Goal: Task Accomplishment & Management: Complete application form

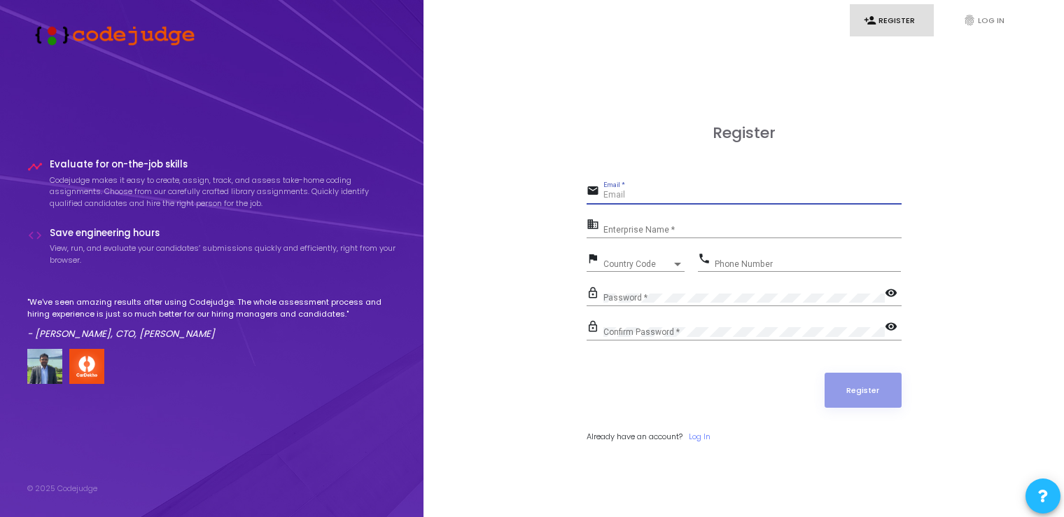
click at [619, 197] on input "Email *" at bounding box center [753, 195] width 298 height 10
type input "[EMAIL_ADDRESS][DOMAIN_NAME]"
click at [655, 228] on input "Enterprise Name *" at bounding box center [753, 230] width 298 height 10
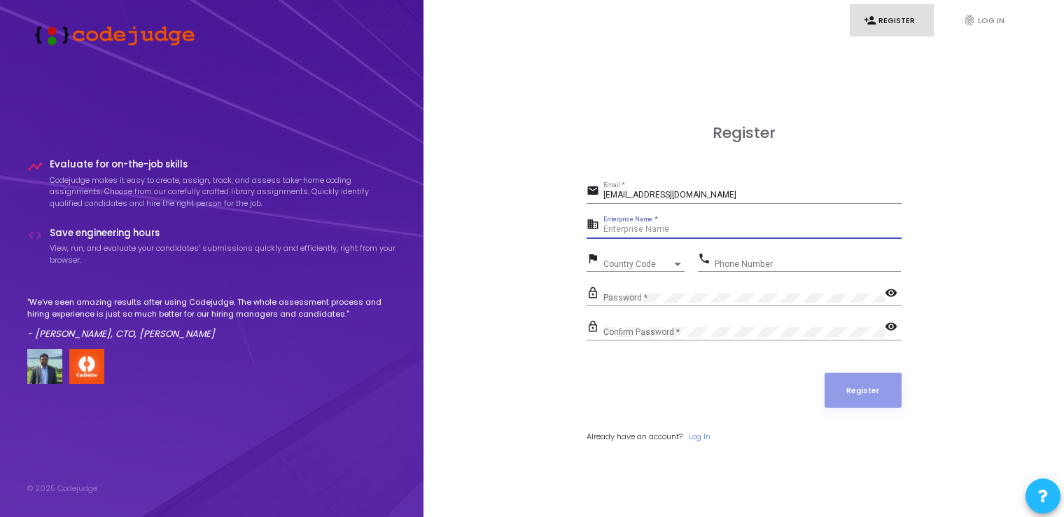
paste input "Payoneer - WFM"
type input "Payoneer - WFM"
click at [647, 265] on span "Country Code" at bounding box center [629, 263] width 50 height 9
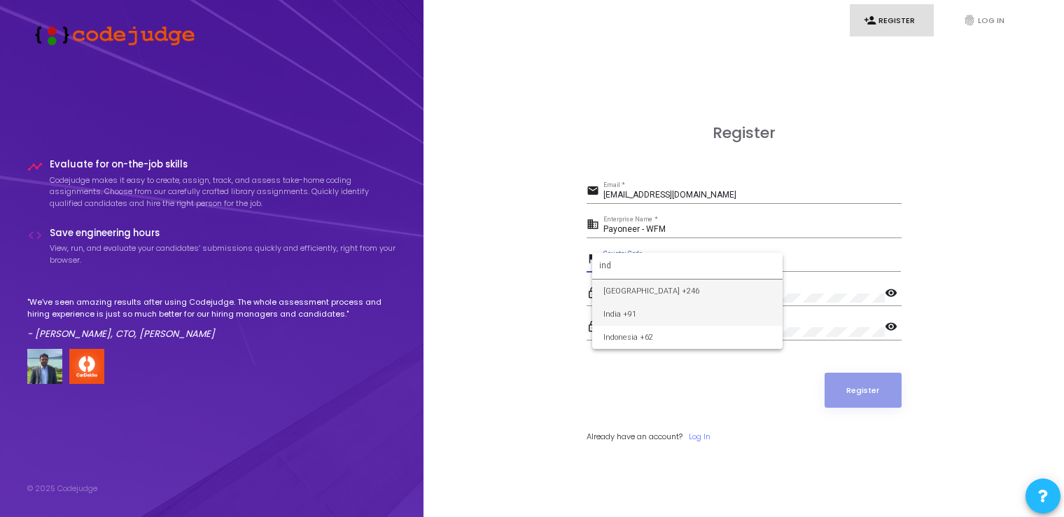
type input "ind"
click at [646, 317] on span "India +91" at bounding box center [688, 313] width 168 height 23
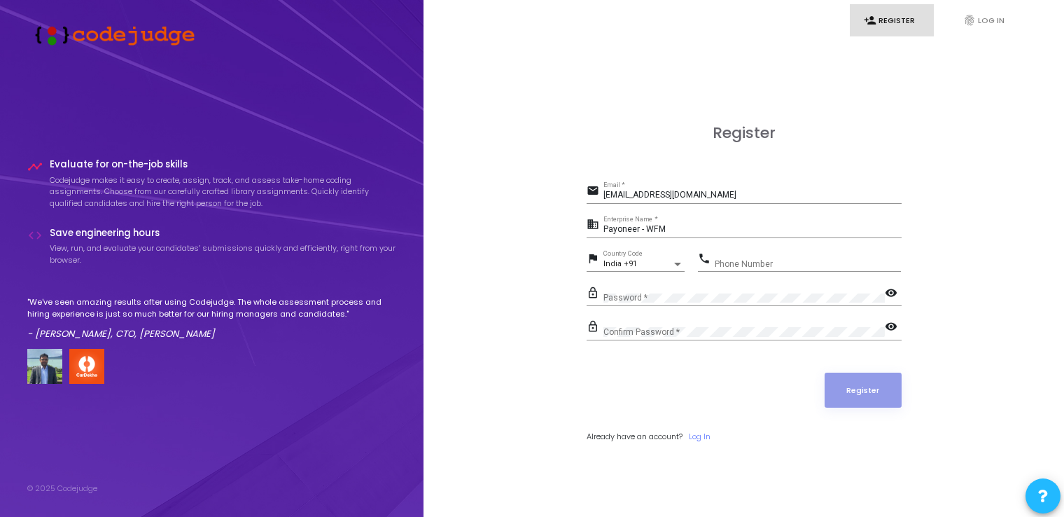
click at [756, 254] on div "Phone Number" at bounding box center [808, 261] width 186 height 22
type input "9720903216"
click at [865, 382] on button "Register" at bounding box center [863, 390] width 77 height 35
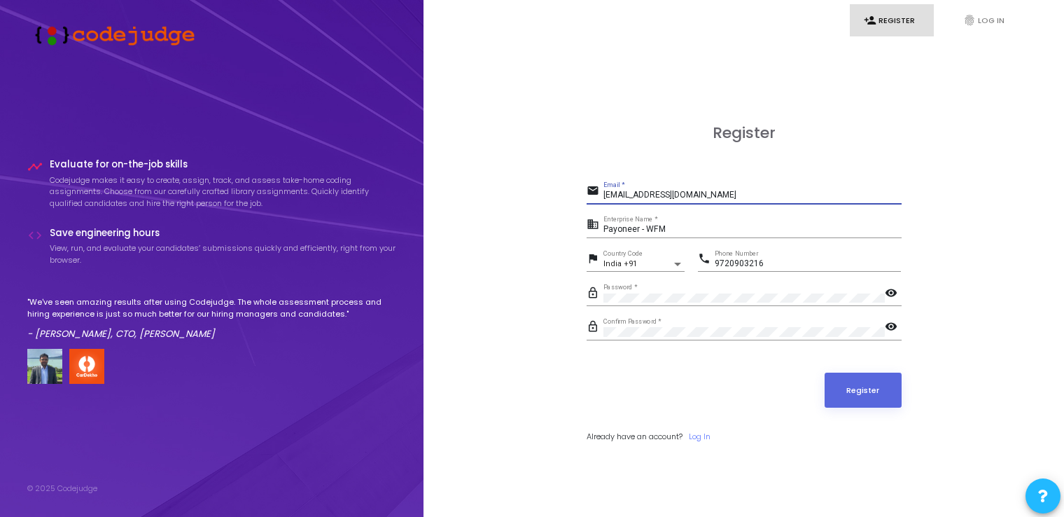
click at [779, 197] on input "[EMAIL_ADDRESS][DOMAIN_NAME]" at bounding box center [753, 195] width 298 height 10
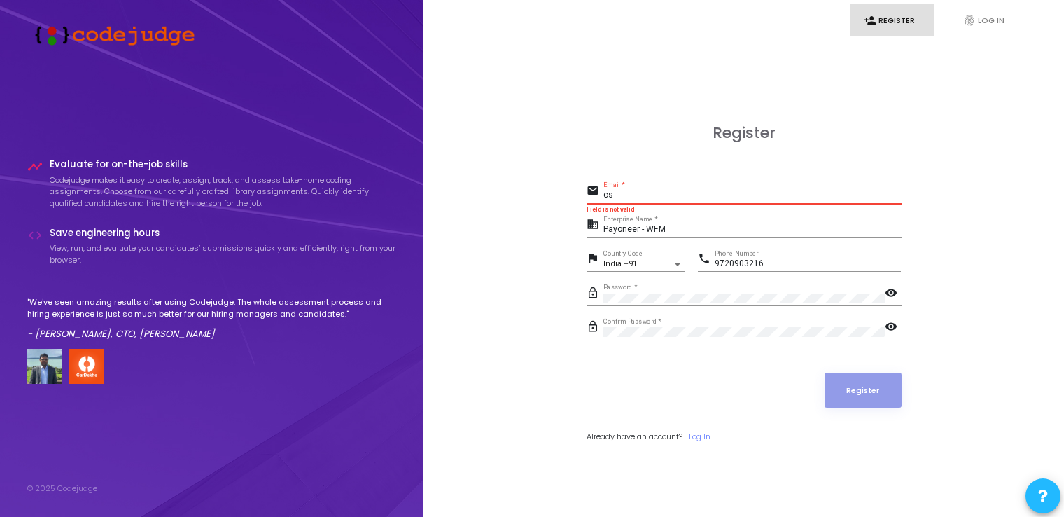
type input "c"
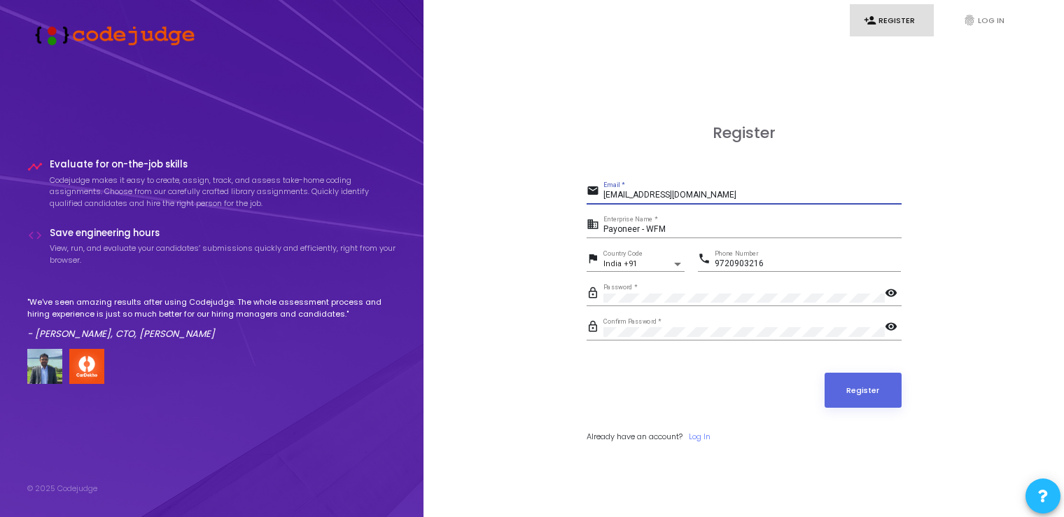
click at [763, 195] on input "[EMAIL_ADDRESS][DOMAIN_NAME]" at bounding box center [753, 195] width 298 height 10
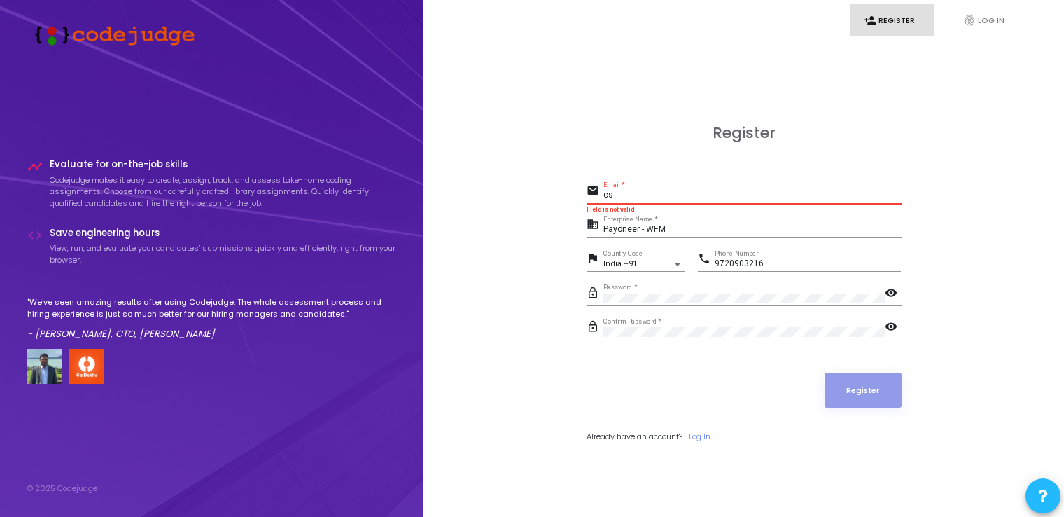
type input "c"
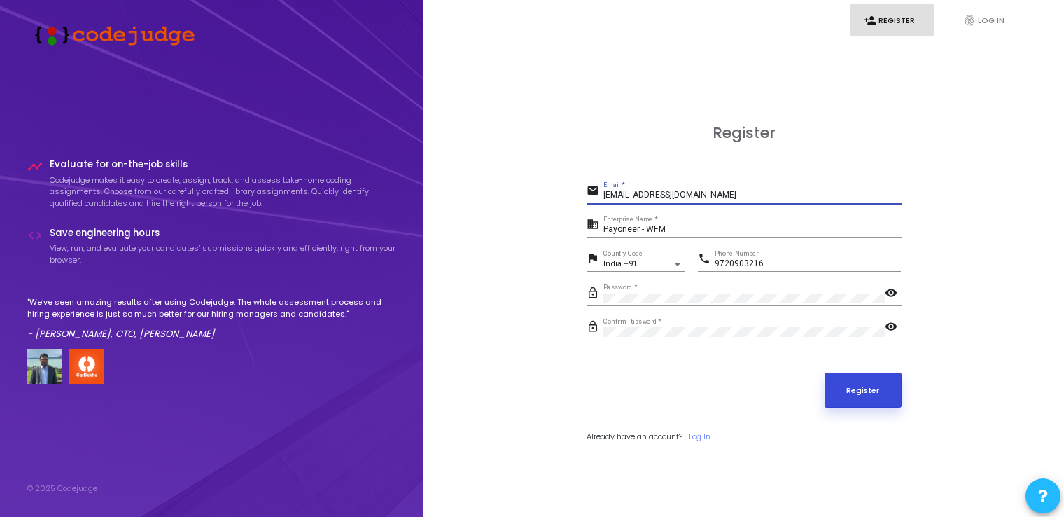
type input "[EMAIL_ADDRESS][DOMAIN_NAME]"
click at [844, 385] on button "Register" at bounding box center [863, 390] width 77 height 35
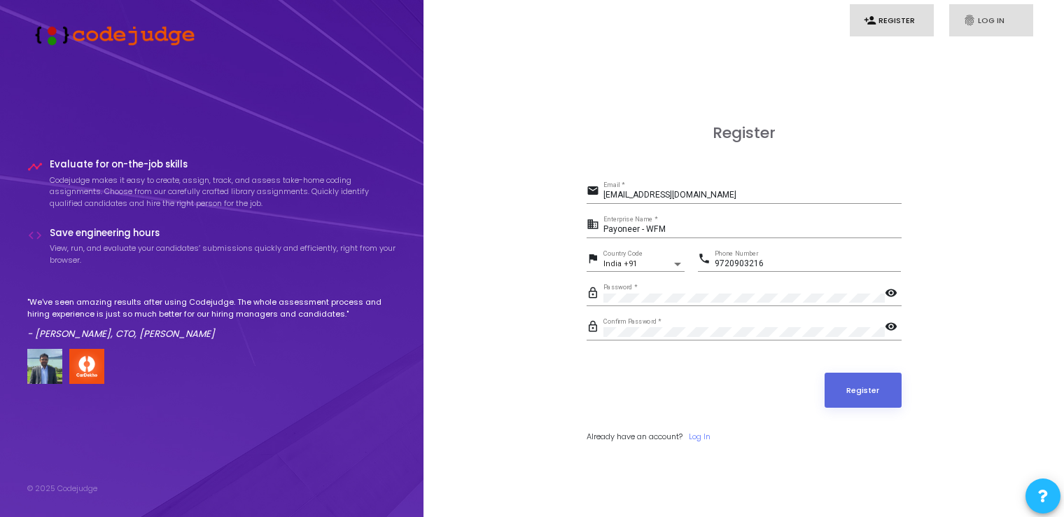
click at [985, 24] on link "fingerprint Log In" at bounding box center [991, 20] width 84 height 33
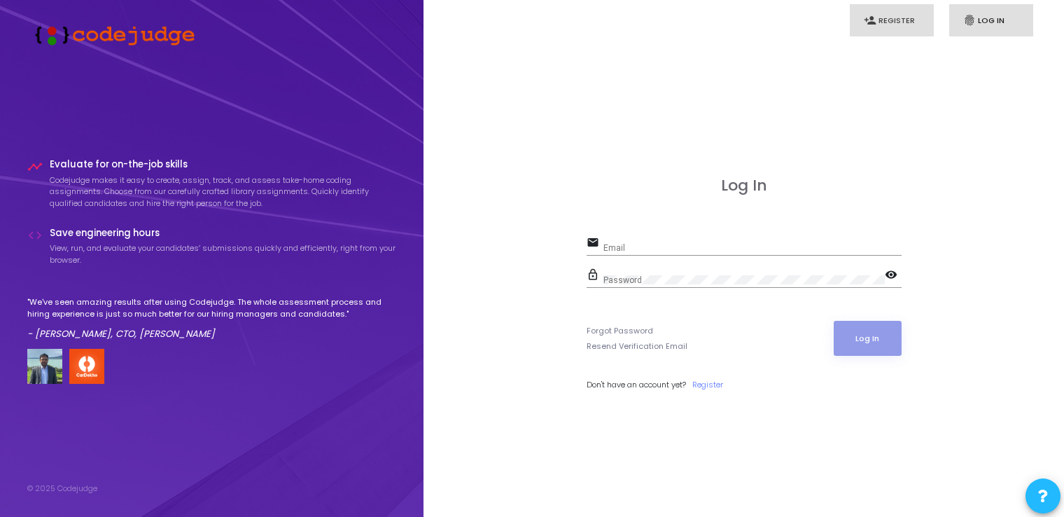
click at [877, 15] on link "person_add Register" at bounding box center [892, 20] width 84 height 33
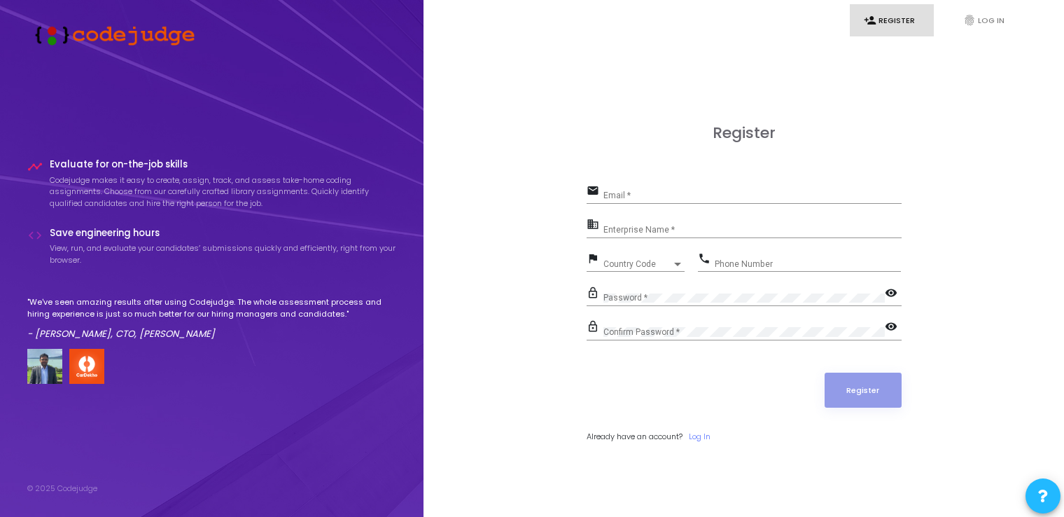
click at [487, 315] on div "Register email Email * business Enterprise Name * flag Country Code Country Cod…" at bounding box center [744, 299] width 610 height 517
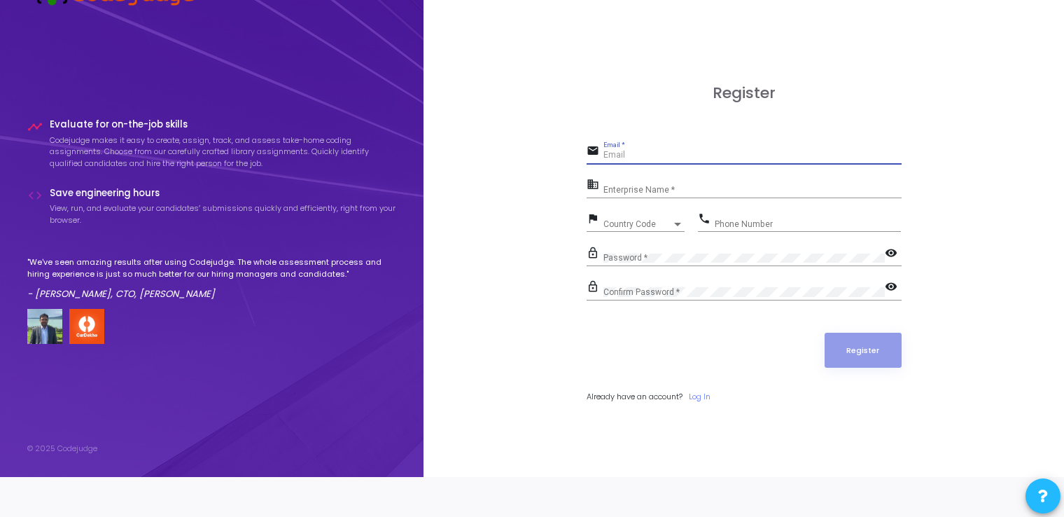
click at [674, 160] on input "Email *" at bounding box center [753, 156] width 298 height 10
type input "aps478781@gmail.com"
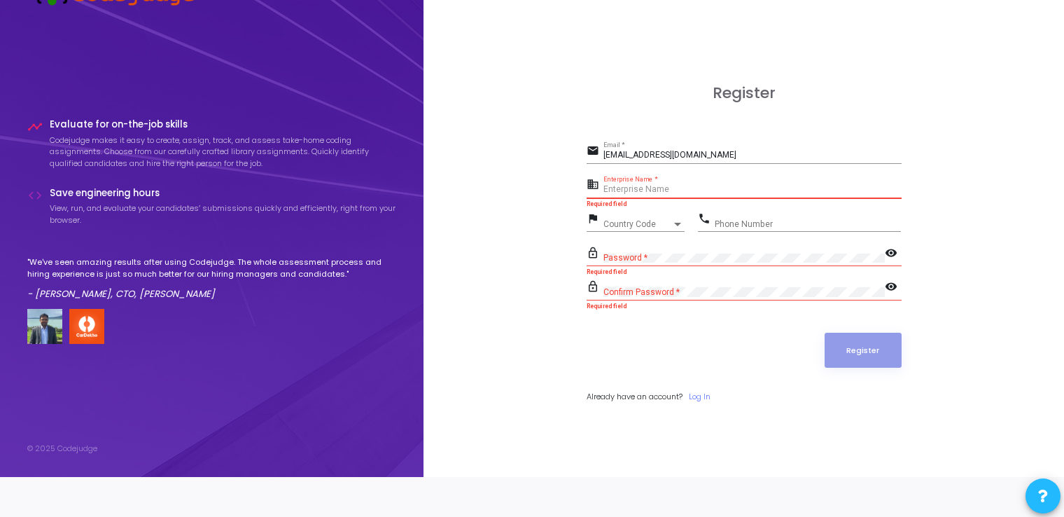
click at [653, 186] on input "Enterprise Name *" at bounding box center [753, 190] width 298 height 10
type input "Student"
click at [642, 218] on div "Country Code Country Code" at bounding box center [644, 221] width 81 height 22
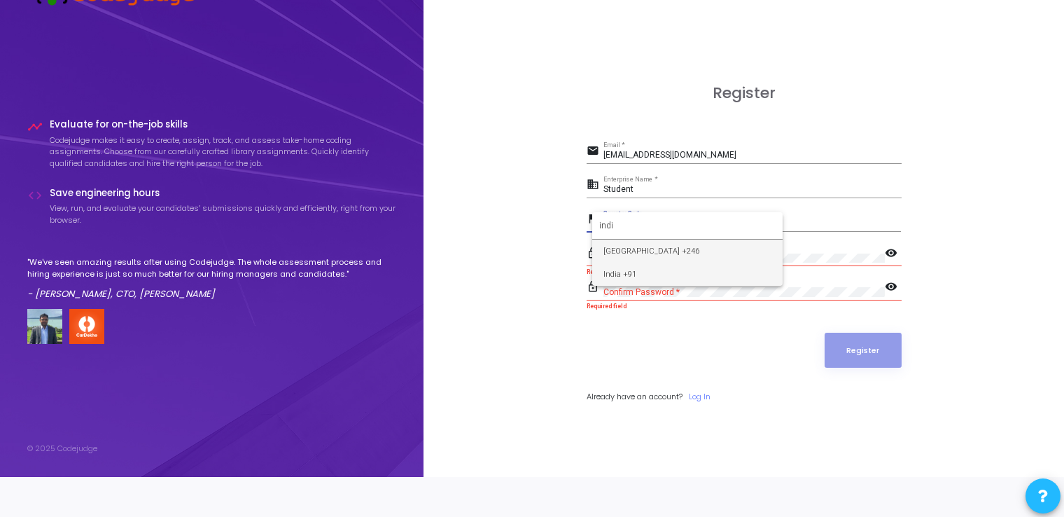
type input "indi"
click at [664, 269] on span "India +91" at bounding box center [688, 274] width 168 height 23
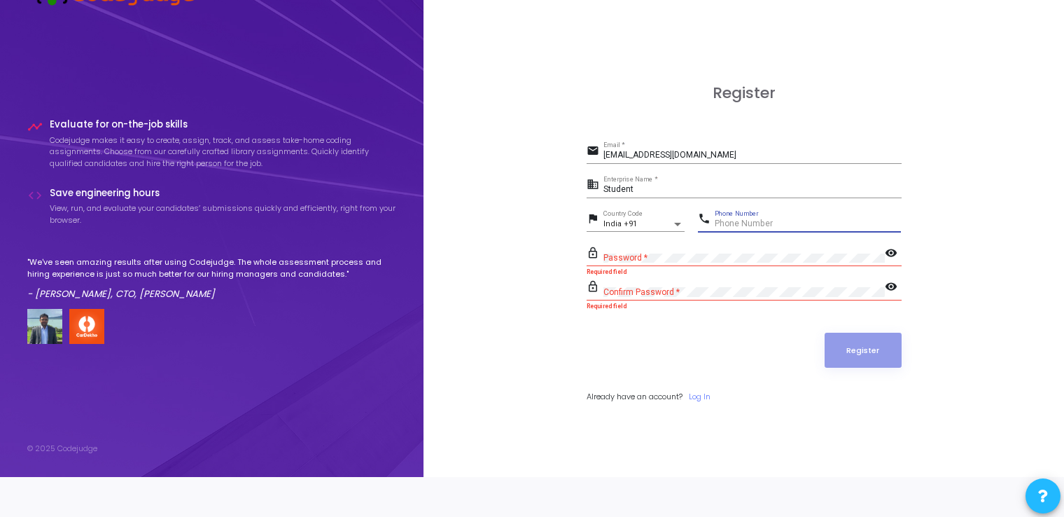
click at [753, 224] on input "Phone Number" at bounding box center [808, 224] width 186 height 10
type input "9720903216"
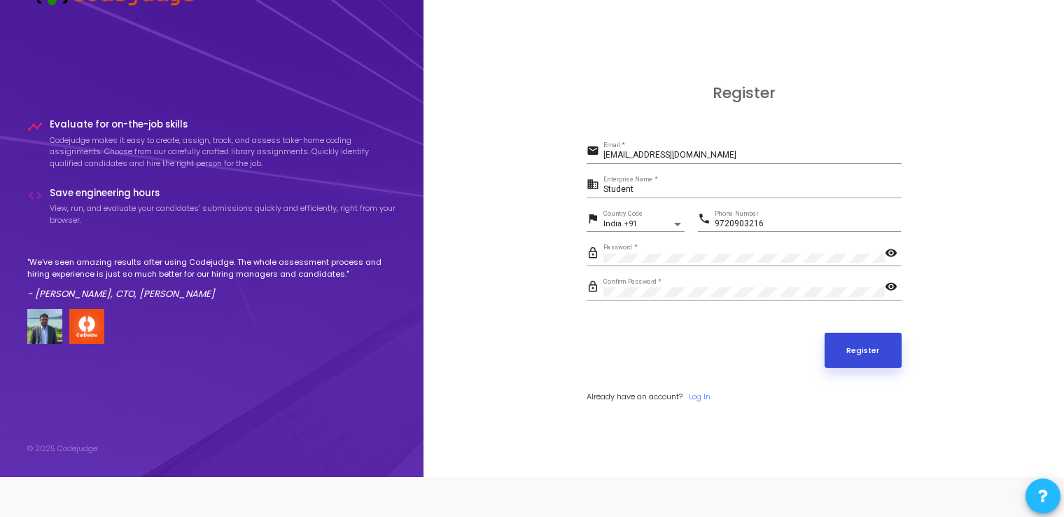
click at [882, 342] on button "Register" at bounding box center [863, 350] width 77 height 35
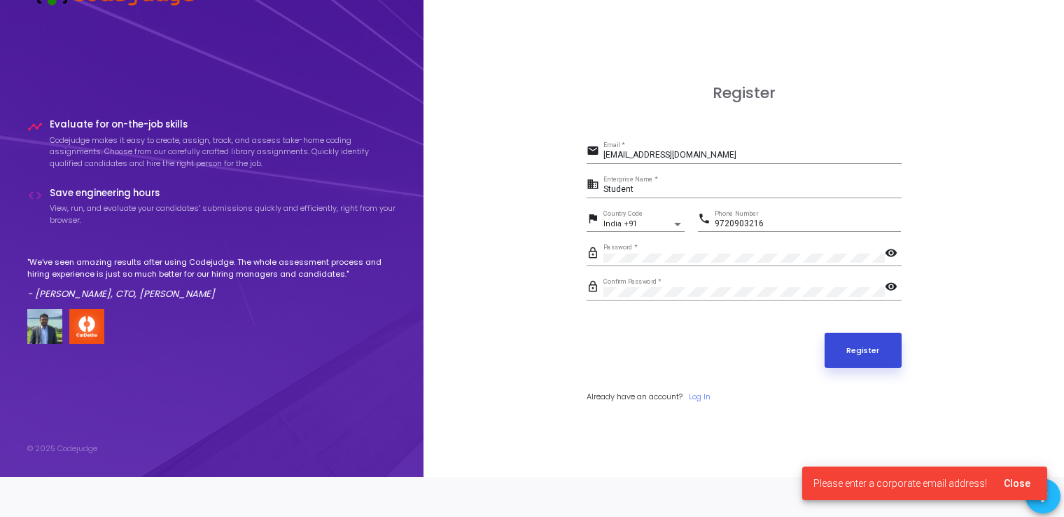
click at [882, 342] on button "Register" at bounding box center [863, 350] width 77 height 35
click at [712, 155] on input "aps478781@gmail.com" at bounding box center [753, 156] width 298 height 10
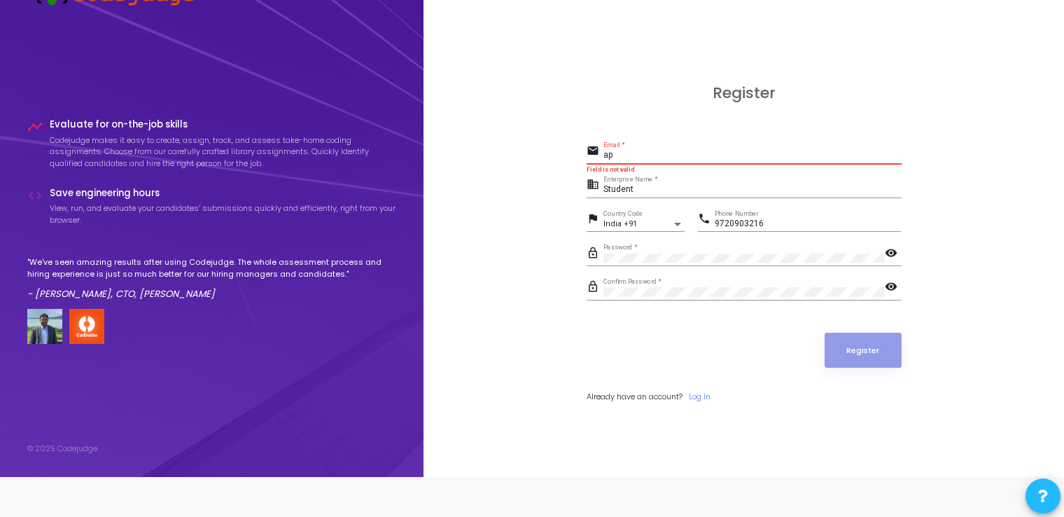
type input "a"
click at [1040, 503] on span at bounding box center [1043, 496] width 10 height 32
click at [1043, 413] on icon at bounding box center [1043, 410] width 10 height 10
click at [720, 159] on input "Email *" at bounding box center [753, 156] width 298 height 10
type input "[EMAIL_ADDRESS][DOMAIN_NAME]"
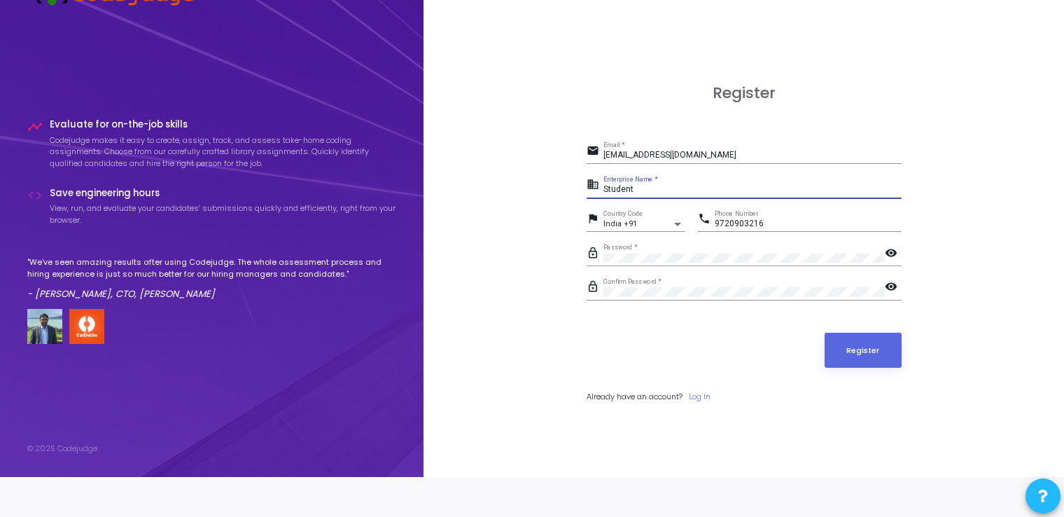
click at [658, 189] on input "Student" at bounding box center [753, 190] width 298 height 10
type input "S"
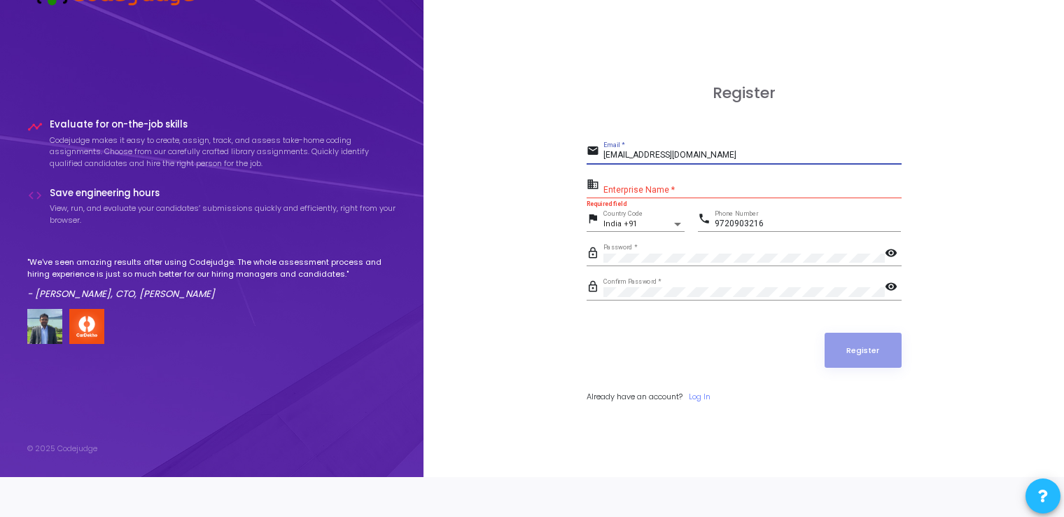
click at [710, 155] on input "[EMAIL_ADDRESS][DOMAIN_NAME]" at bounding box center [753, 156] width 298 height 10
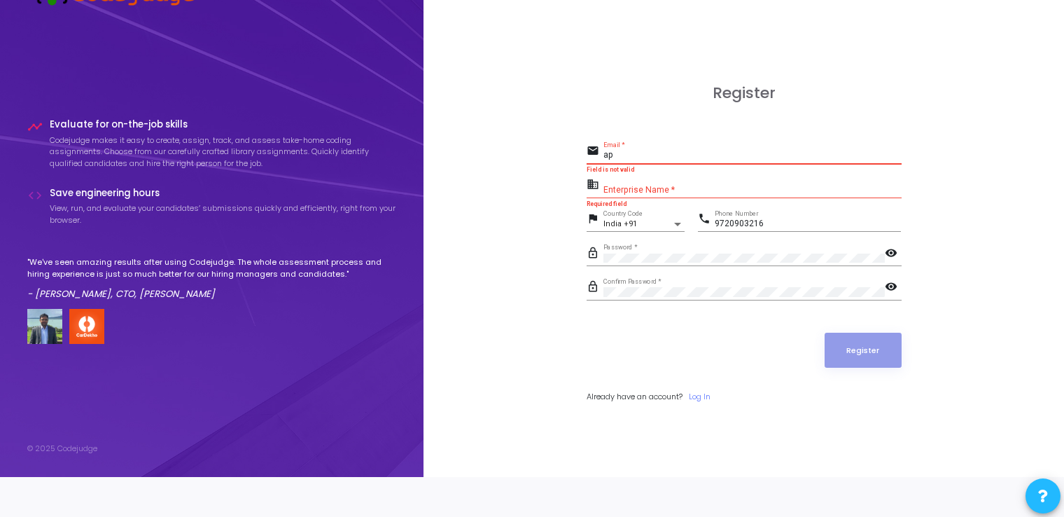
type input "a"
type input "c"
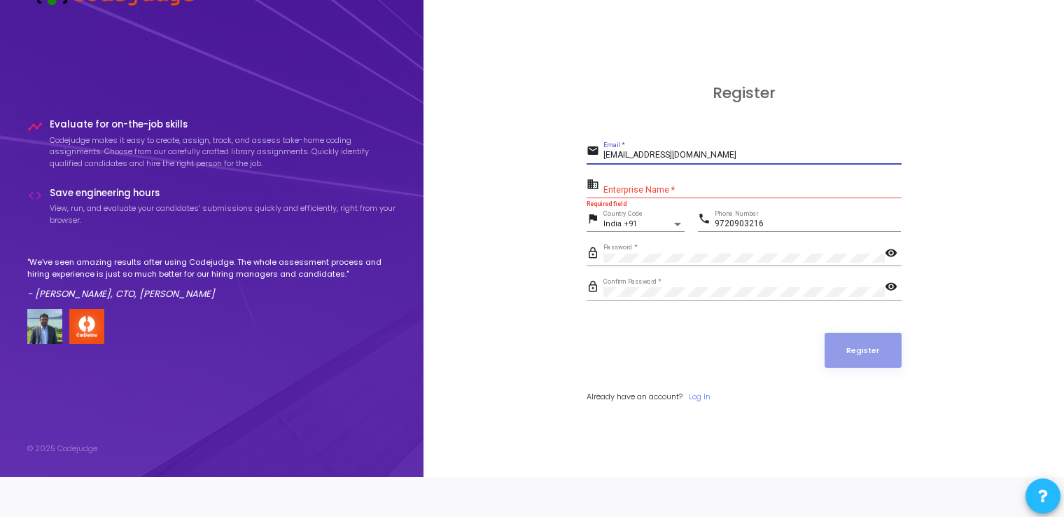
type input "[EMAIL_ADDRESS][DOMAIN_NAME]"
click at [678, 189] on input "Enterprise Name *" at bounding box center [753, 190] width 298 height 10
paste input "Payoneer - WFM."
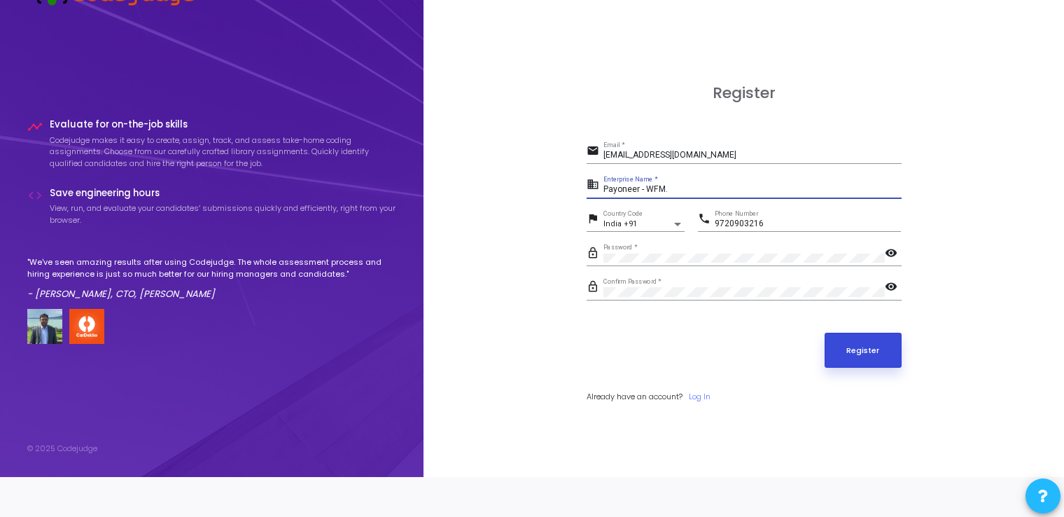
type input "Payoneer - WFM."
click at [870, 349] on button "Register" at bounding box center [863, 350] width 77 height 35
click at [889, 345] on button "Register" at bounding box center [863, 350] width 77 height 35
